Goal: Transaction & Acquisition: Subscribe to service/newsletter

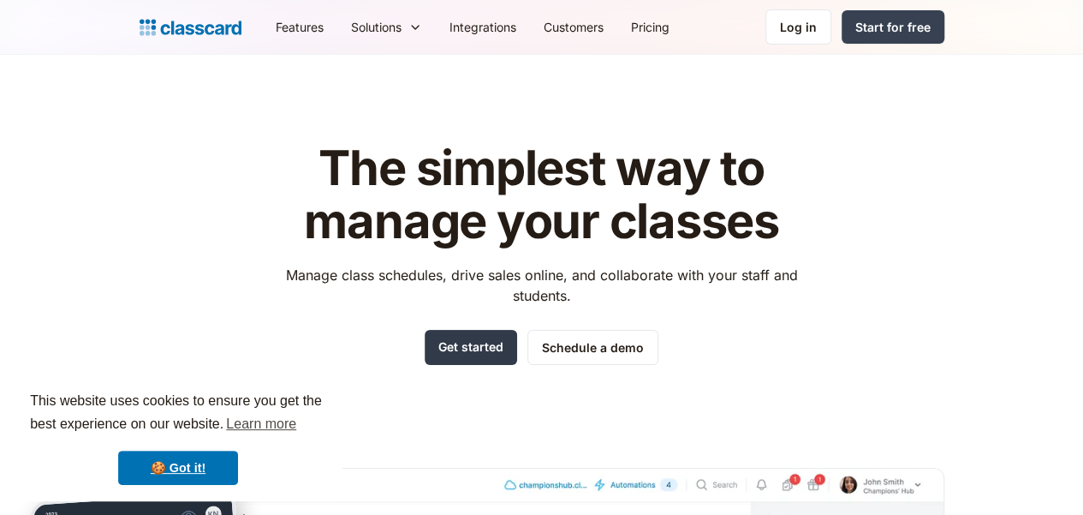
click at [456, 351] on link "Get started" at bounding box center [471, 347] width 92 height 35
click at [931, 26] on div "Start for free" at bounding box center [893, 27] width 75 height 18
